Goal: Task Accomplishment & Management: Complete application form

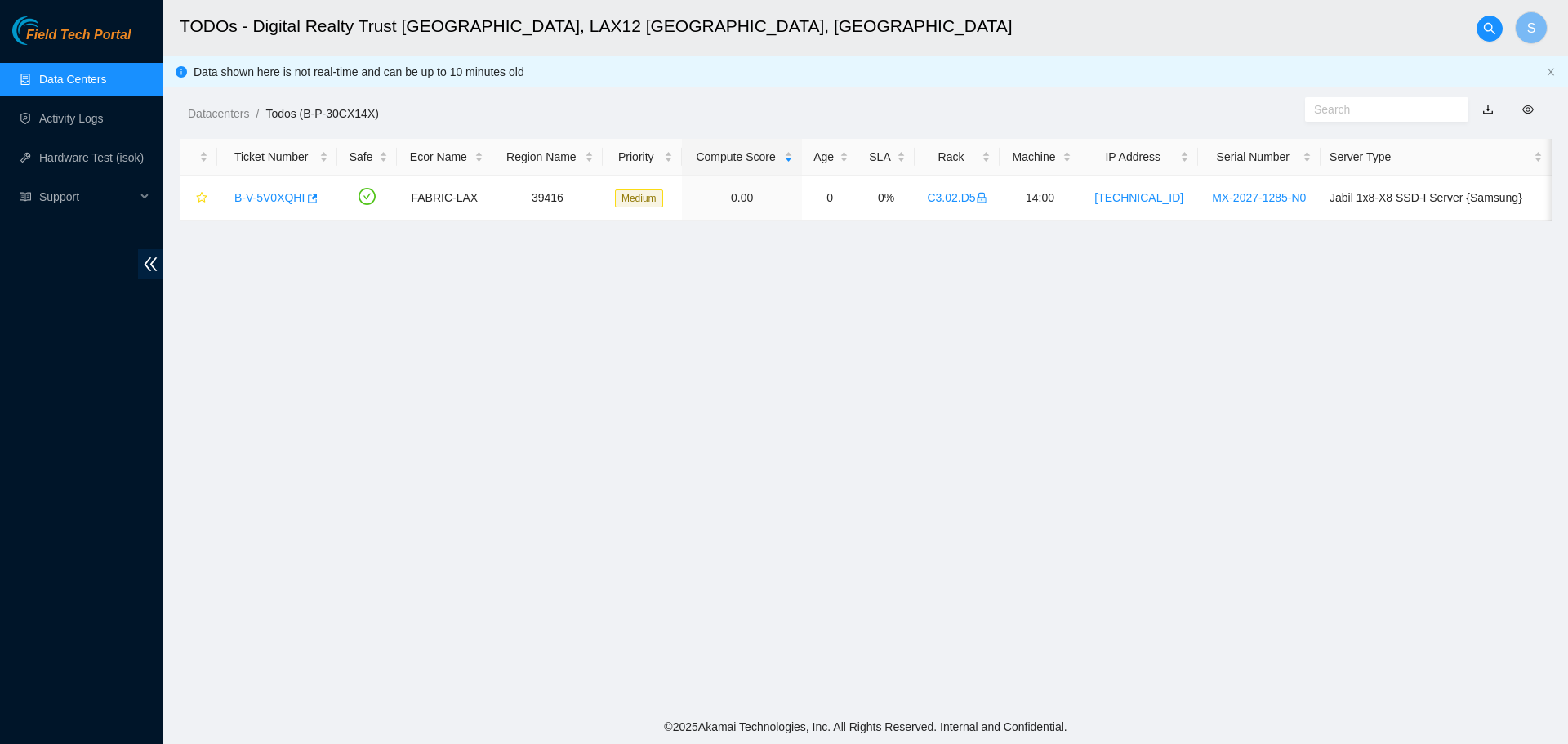
scroll to position [147, 0]
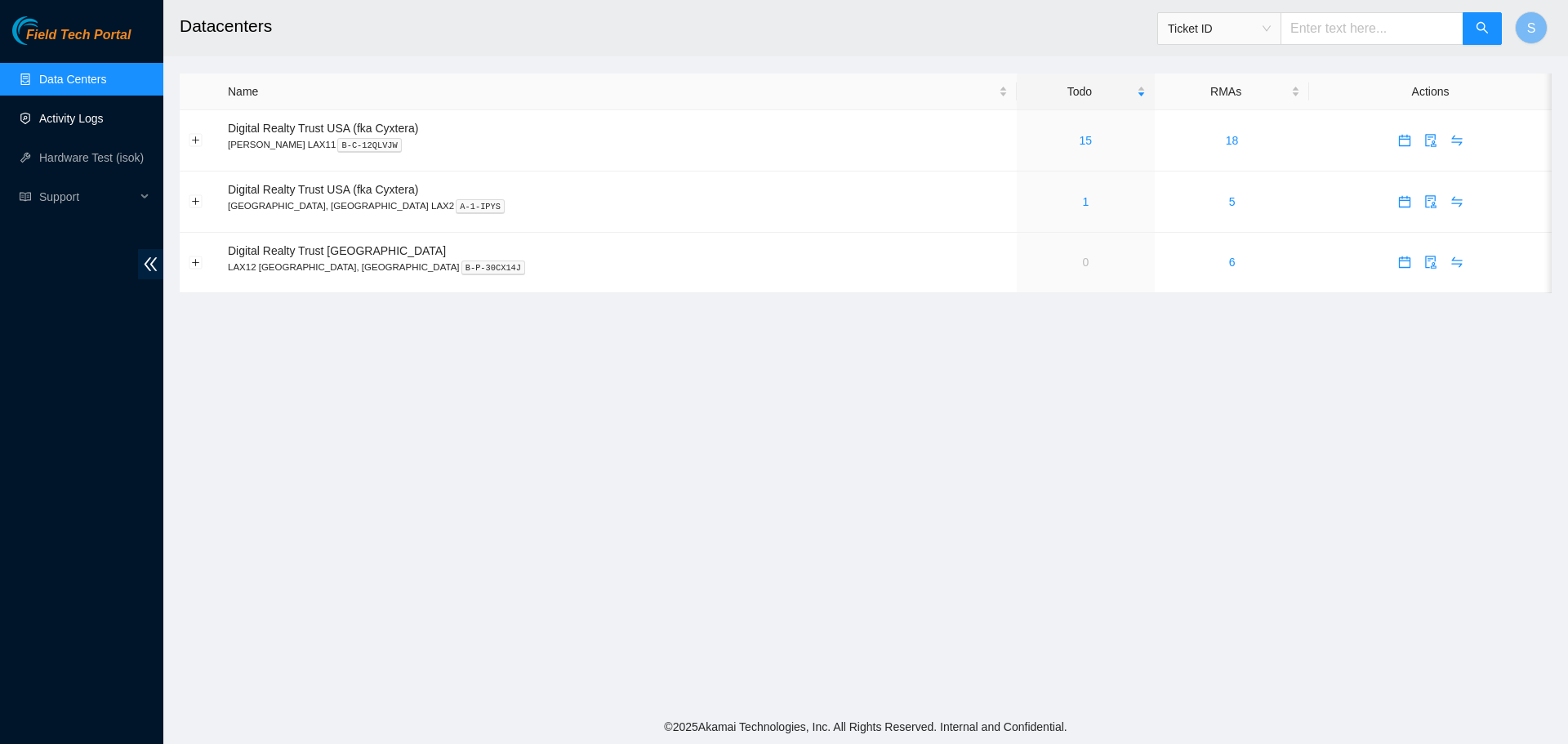
click at [102, 115] on link "Activity Logs" at bounding box center [71, 119] width 65 height 13
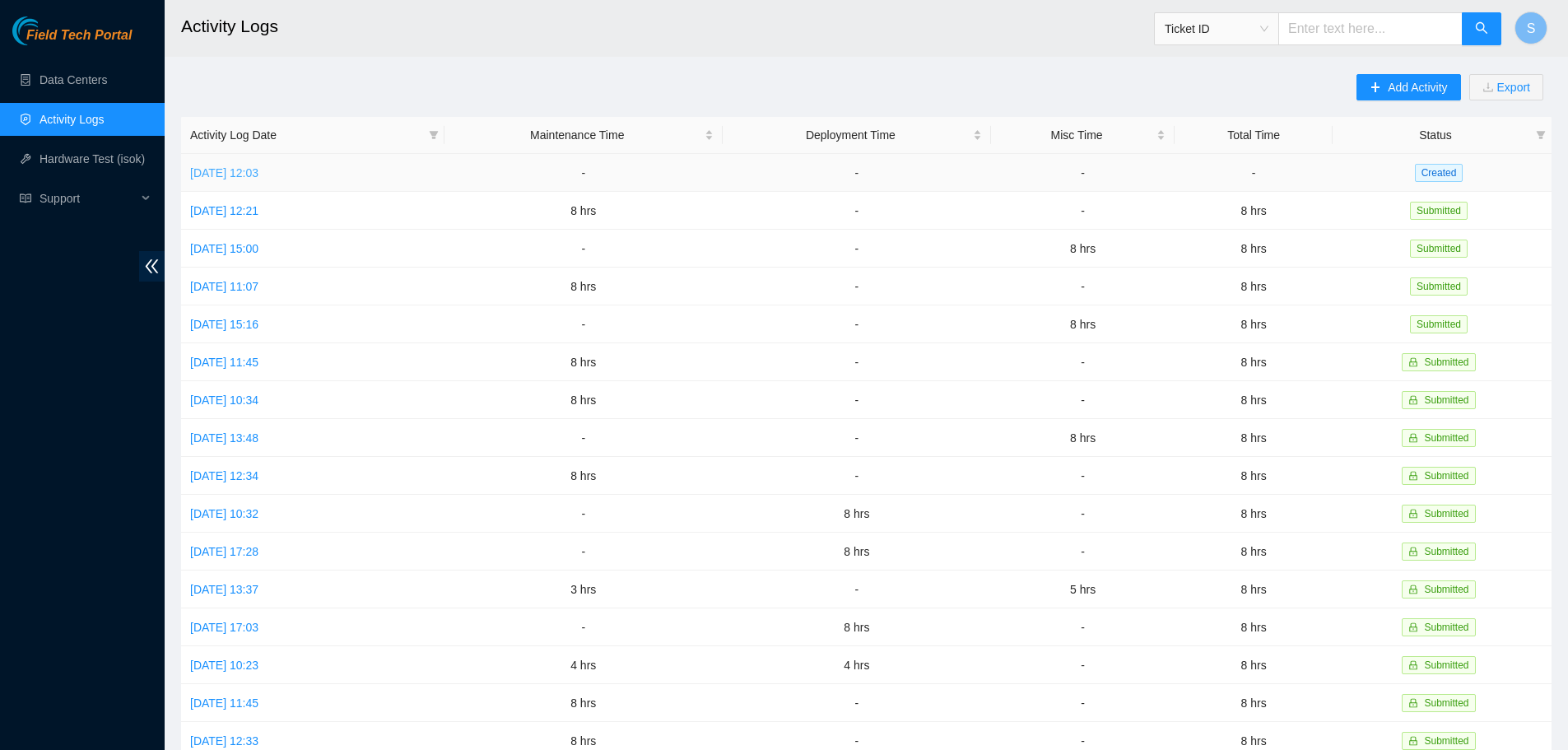
click at [259, 170] on link "Tue, 09 Sep 2025 12:03" at bounding box center [224, 173] width 68 height 13
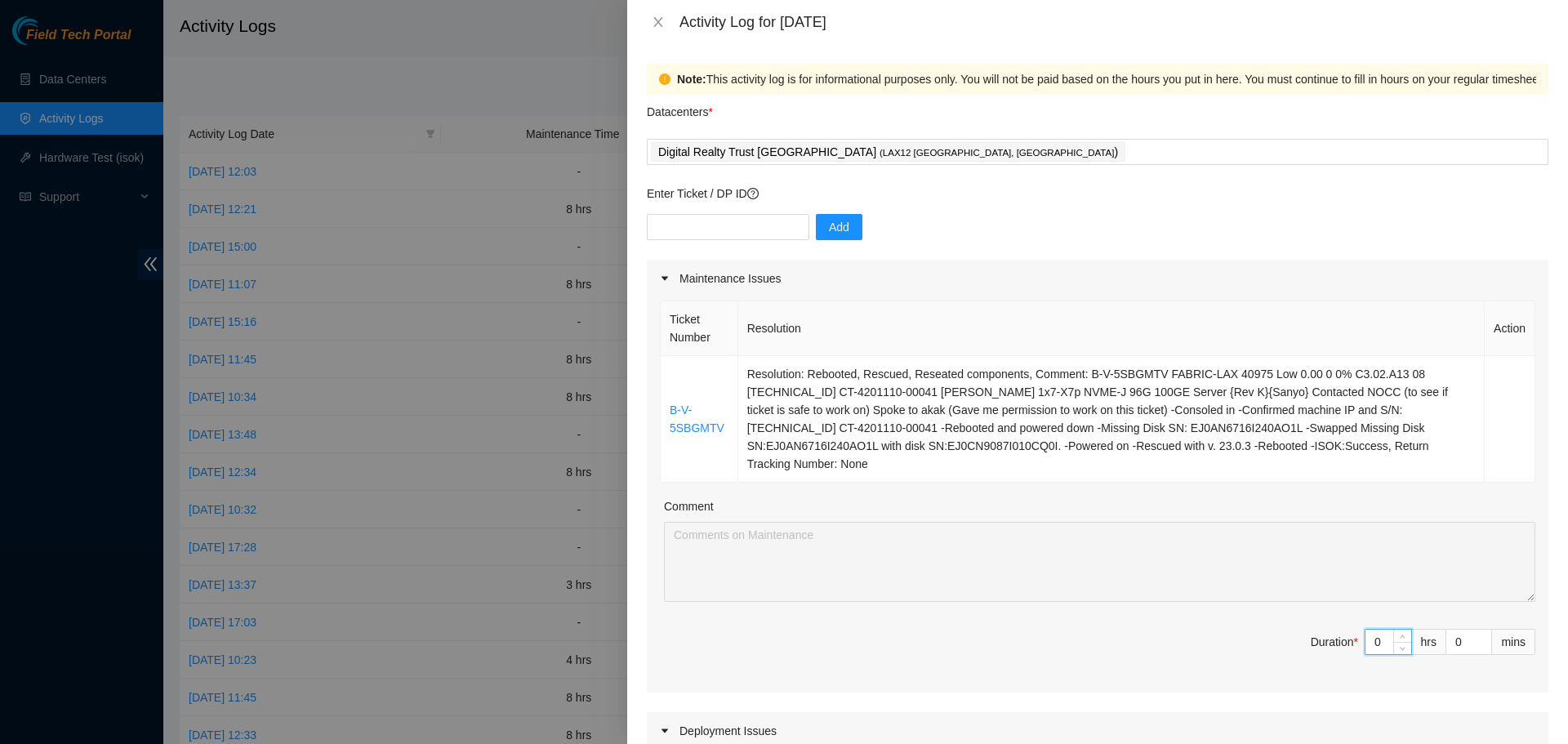
click at [1372, 629] on input "0" at bounding box center [1387, 641] width 45 height 24
type input "8"
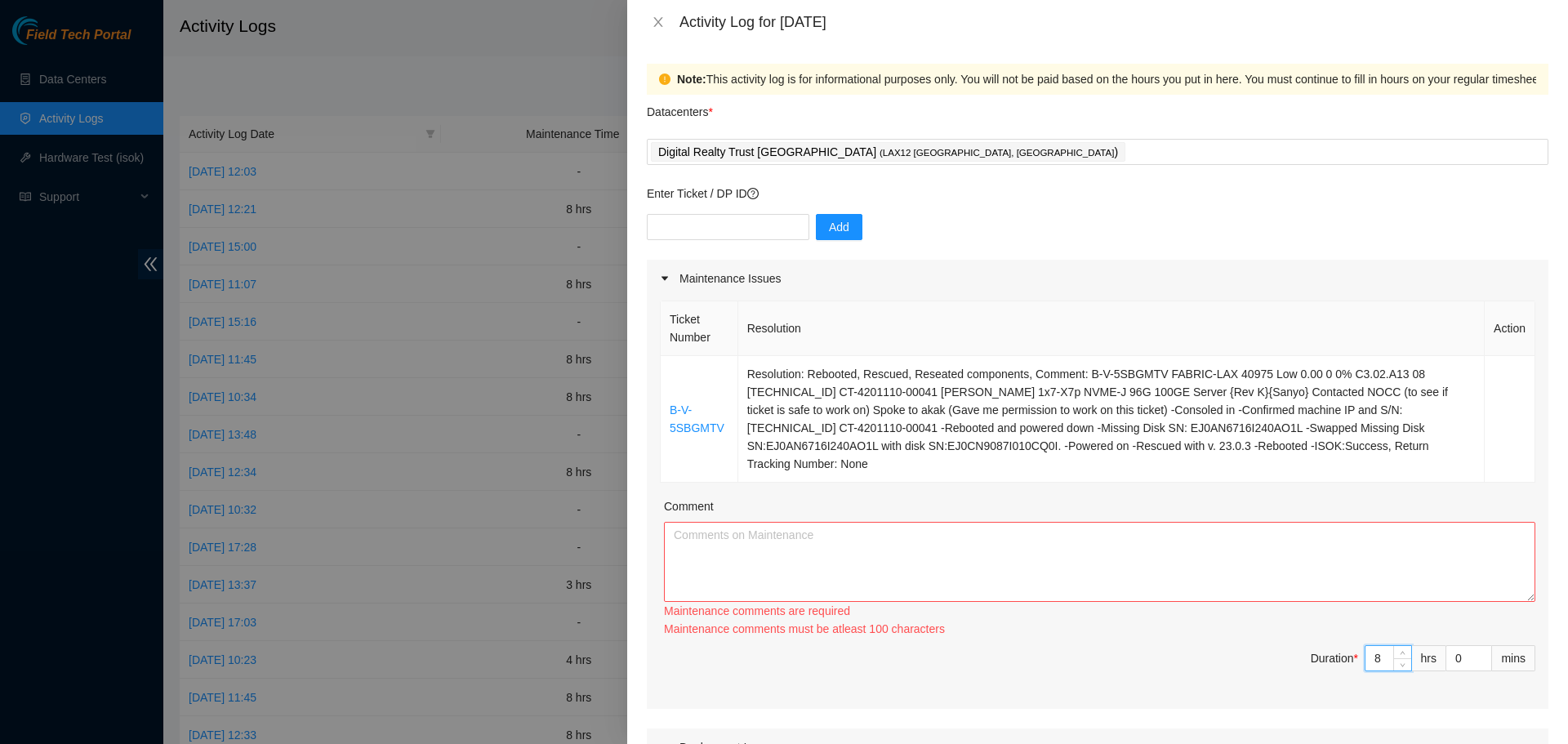
type input "8"
click at [1256, 528] on textarea "Comment" at bounding box center [1099, 561] width 871 height 80
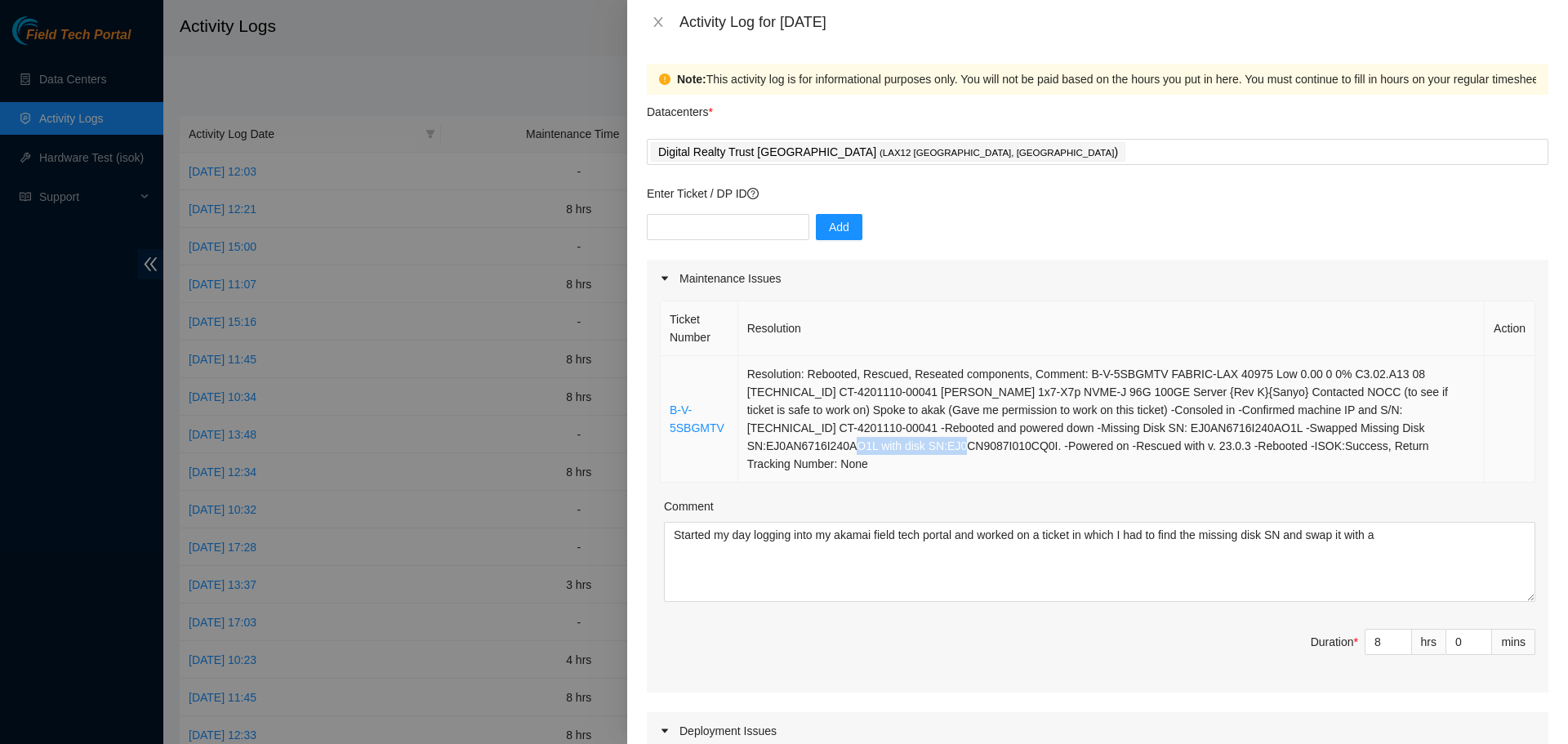
drag, startPoint x: 1317, startPoint y: 426, endPoint x: 1435, endPoint y: 429, distance: 118.0
click at [1435, 429] on td "Resolution: Rebooted, Rescued, Reseated components, Comment: B-V-5SBGMTV FABRIC…" at bounding box center [1111, 419] width 746 height 127
copy td "SN:EJ0CN9087I010CQ0I"
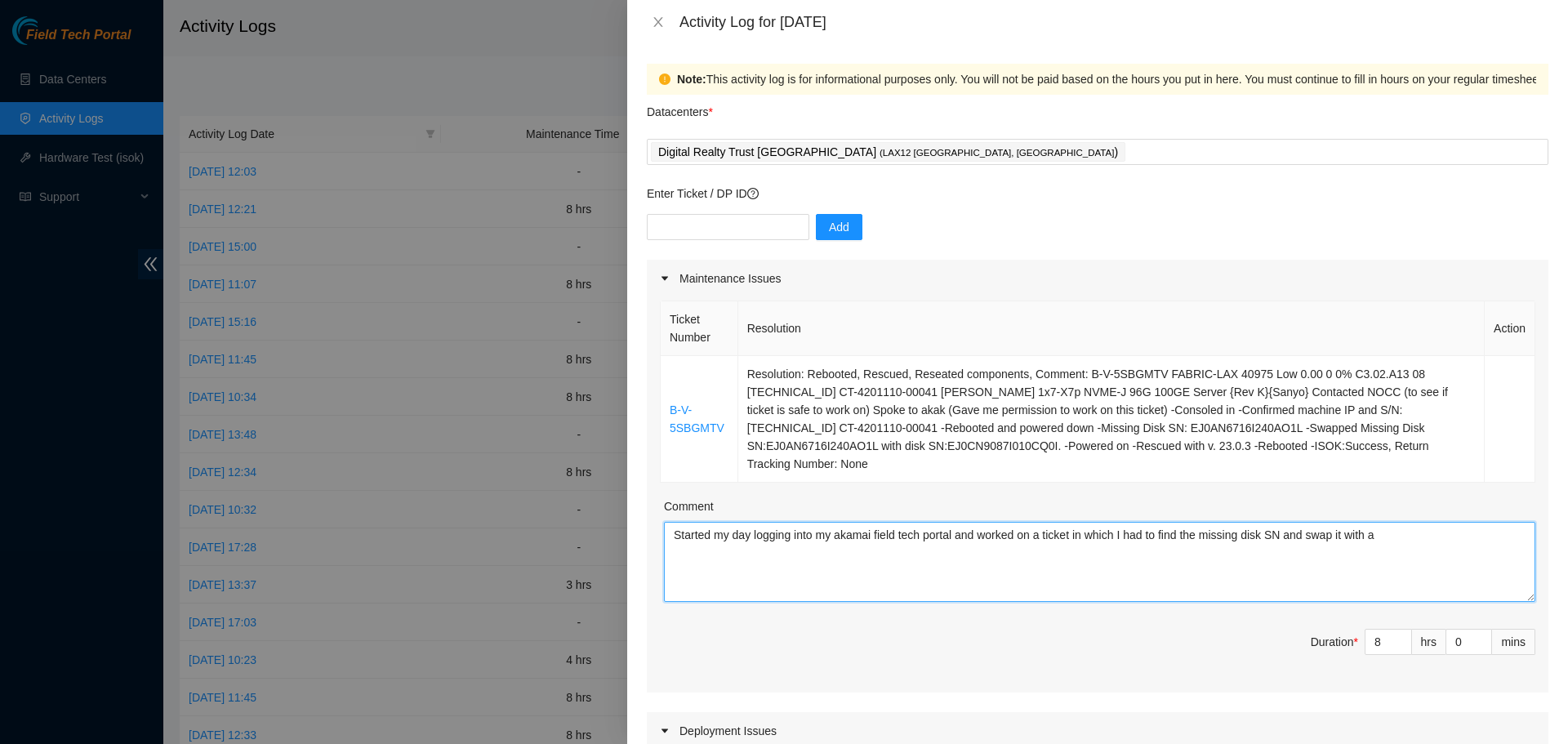
click at [1395, 522] on textarea "Started my day logging into my akamai field tech portal and worked on a ticket …" at bounding box center [1099, 561] width 871 height 80
paste textarea "SN:EJ0CN9087I010CQ0I"
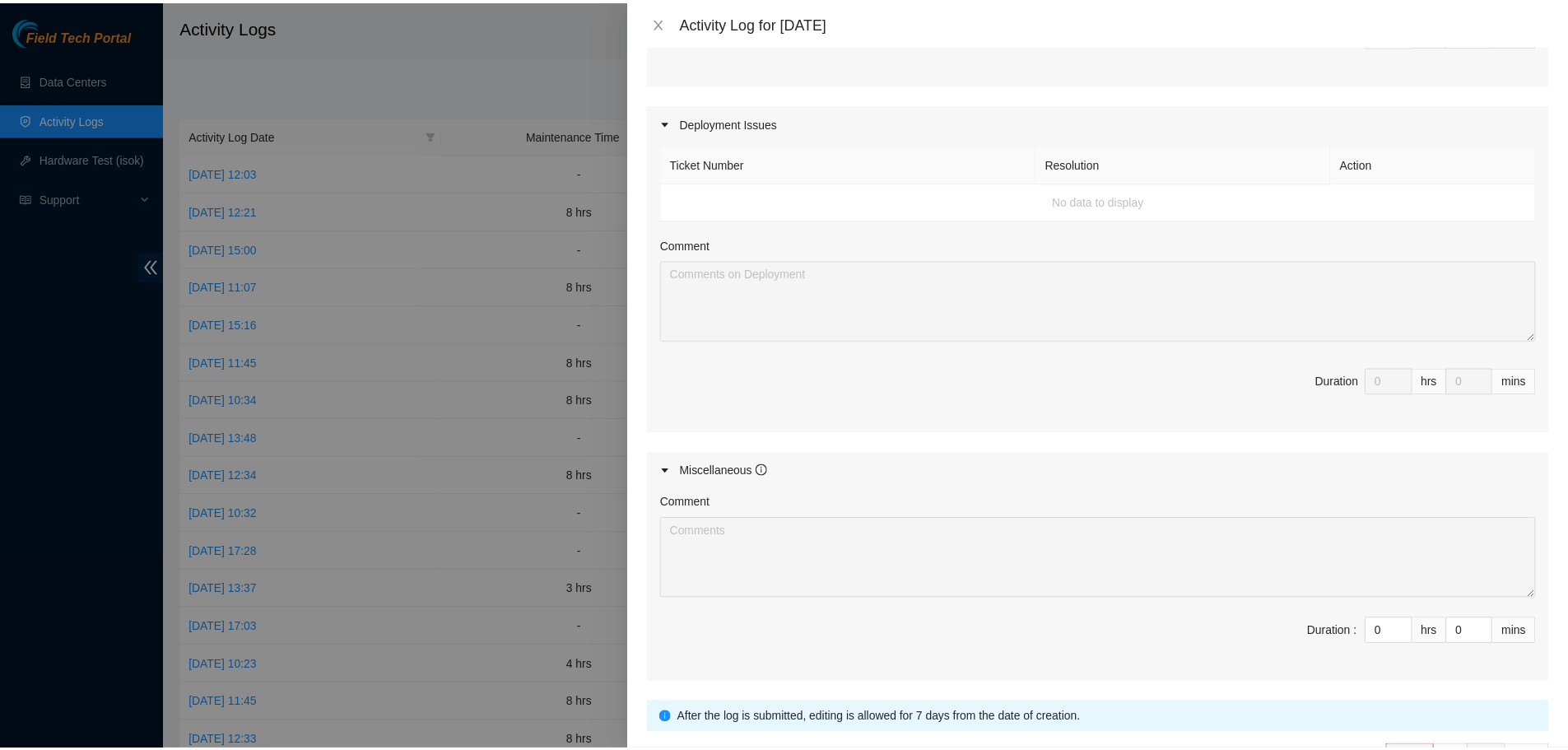
scroll to position [709, 0]
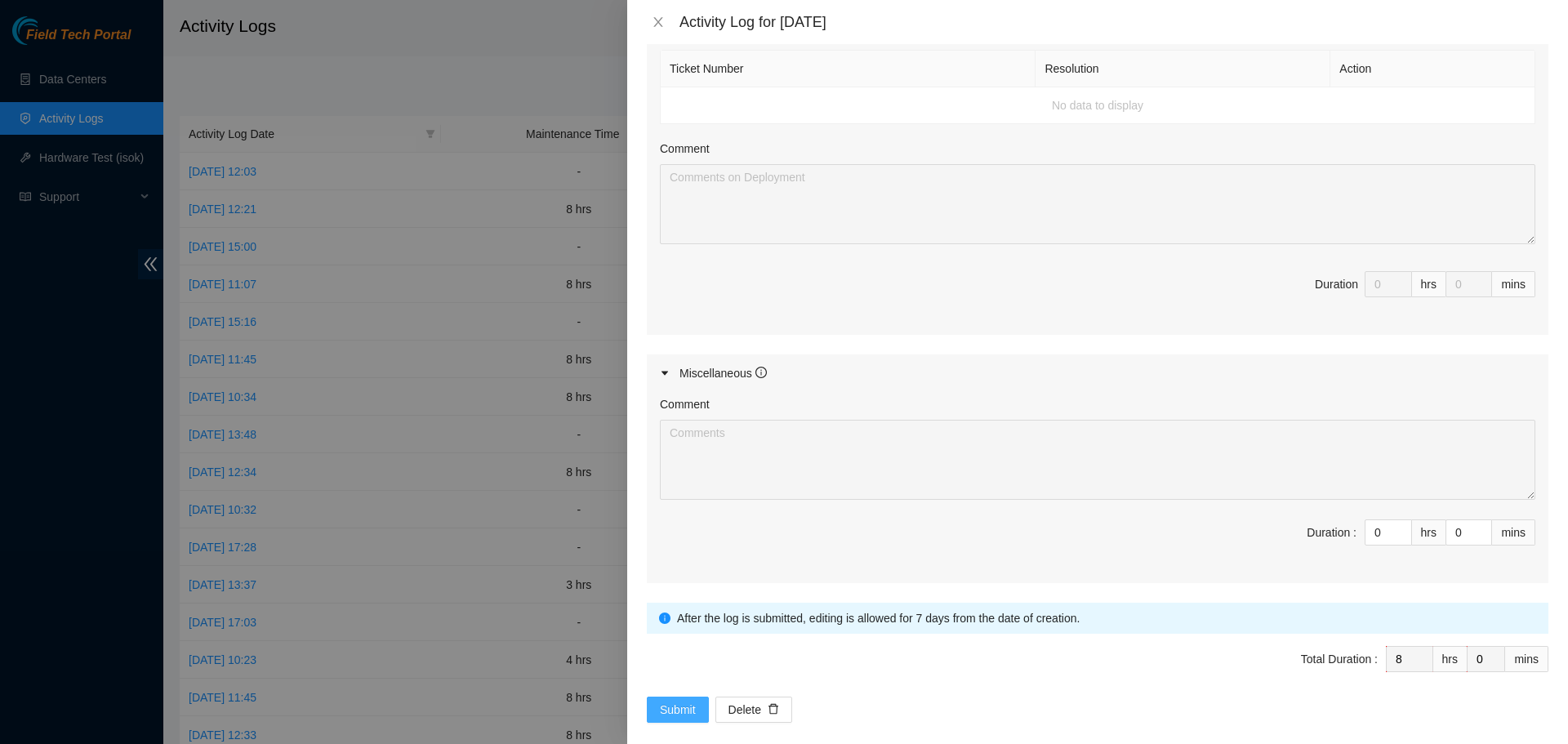
type textarea "Started my day logging into my akamai field tech portal and worked on a ticket …"
click at [690, 700] on span "Submit" at bounding box center [677, 709] width 36 height 18
